Goal: Task Accomplishment & Management: Complete application form

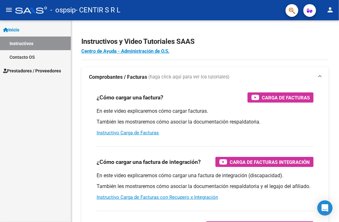
click at [18, 70] on span "Prestadores / Proveedores" at bounding box center [32, 70] width 58 height 7
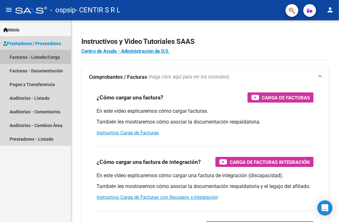
click at [22, 55] on link "Facturas - Listado/Carga" at bounding box center [35, 57] width 71 height 14
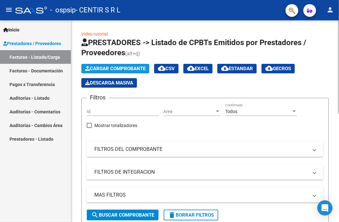
click at [108, 68] on span "Cargar Comprobante" at bounding box center [115, 69] width 60 height 6
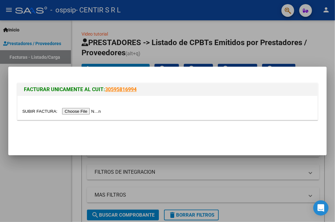
click at [82, 114] on input "file" at bounding box center [62, 111] width 80 height 7
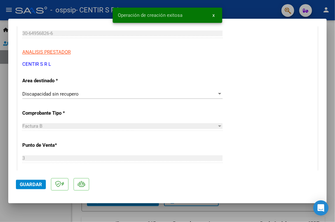
scroll to position [127, 0]
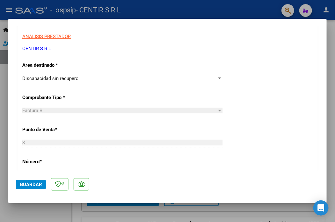
click at [217, 76] on div at bounding box center [220, 78] width 6 height 5
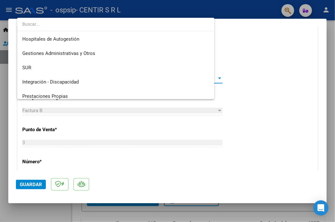
scroll to position [62, 0]
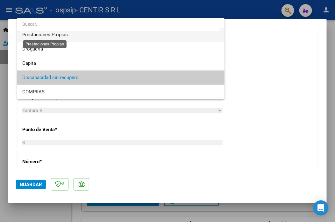
click at [54, 34] on span "Prestaciones Propias" at bounding box center [44, 35] width 45 height 6
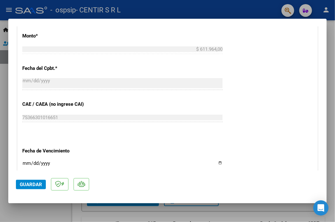
scroll to position [318, 0]
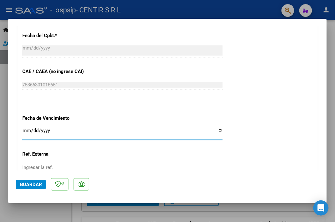
drag, startPoint x: 23, startPoint y: 132, endPoint x: 24, endPoint y: 128, distance: 4.3
click at [23, 132] on input "Ingresar la fecha" at bounding box center [122, 133] width 200 height 10
type input "[DATE]"
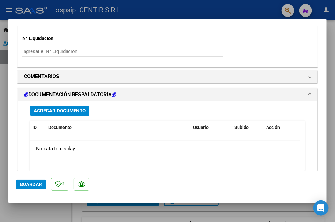
scroll to position [477, 0]
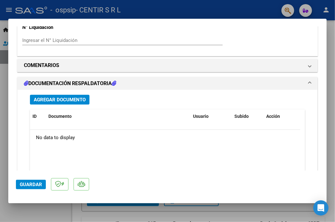
click at [55, 97] on span "Agregar Documento" at bounding box center [60, 100] width 52 height 6
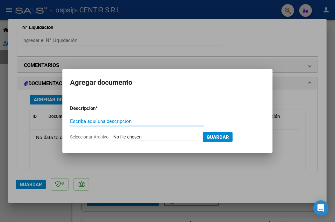
click at [92, 123] on input "Escriba aquí una descripcion" at bounding box center [137, 122] width 134 height 6
click at [138, 163] on div at bounding box center [167, 111] width 335 height 222
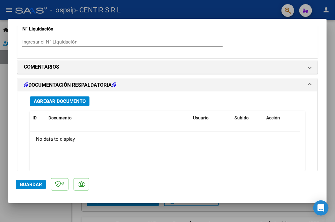
scroll to position [541, 0]
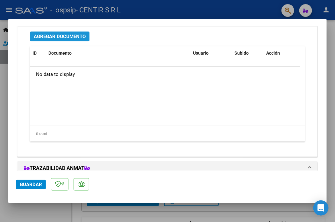
click at [46, 36] on span "Agregar Documento" at bounding box center [60, 37] width 52 height 6
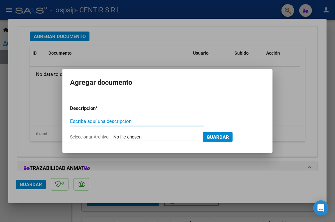
click at [104, 124] on input "Escriba aquí una descripcion" at bounding box center [137, 122] width 134 height 6
type input "PRESTACIONES [PERSON_NAME] 25"
click at [136, 135] on input "Seleccionar Archivo" at bounding box center [155, 138] width 84 height 6
click at [157, 138] on input "Seleccionar Archivo" at bounding box center [155, 138] width 84 height 6
type input "C:\fakepath\OSPSIP FC 16765_compressed (1).pdf"
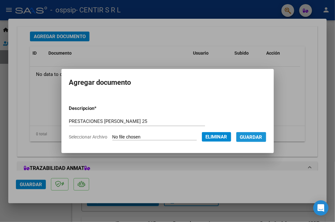
click at [252, 139] on span "Guardar" at bounding box center [251, 138] width 22 height 6
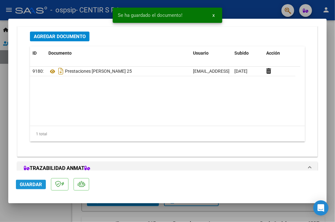
click at [29, 187] on span "Guardar" at bounding box center [31, 185] width 22 height 6
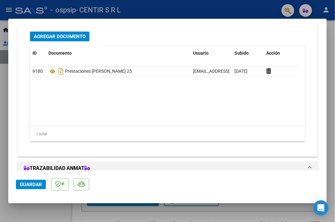
drag, startPoint x: 0, startPoint y: 160, endPoint x: 61, endPoint y: 181, distance: 64.3
click at [1, 160] on div at bounding box center [167, 111] width 335 height 222
type input "$ 0,00"
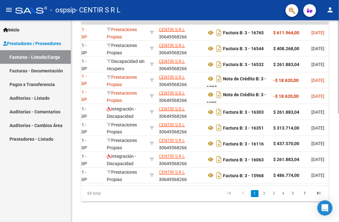
scroll to position [0, 0]
